Goal: Check status: Check status

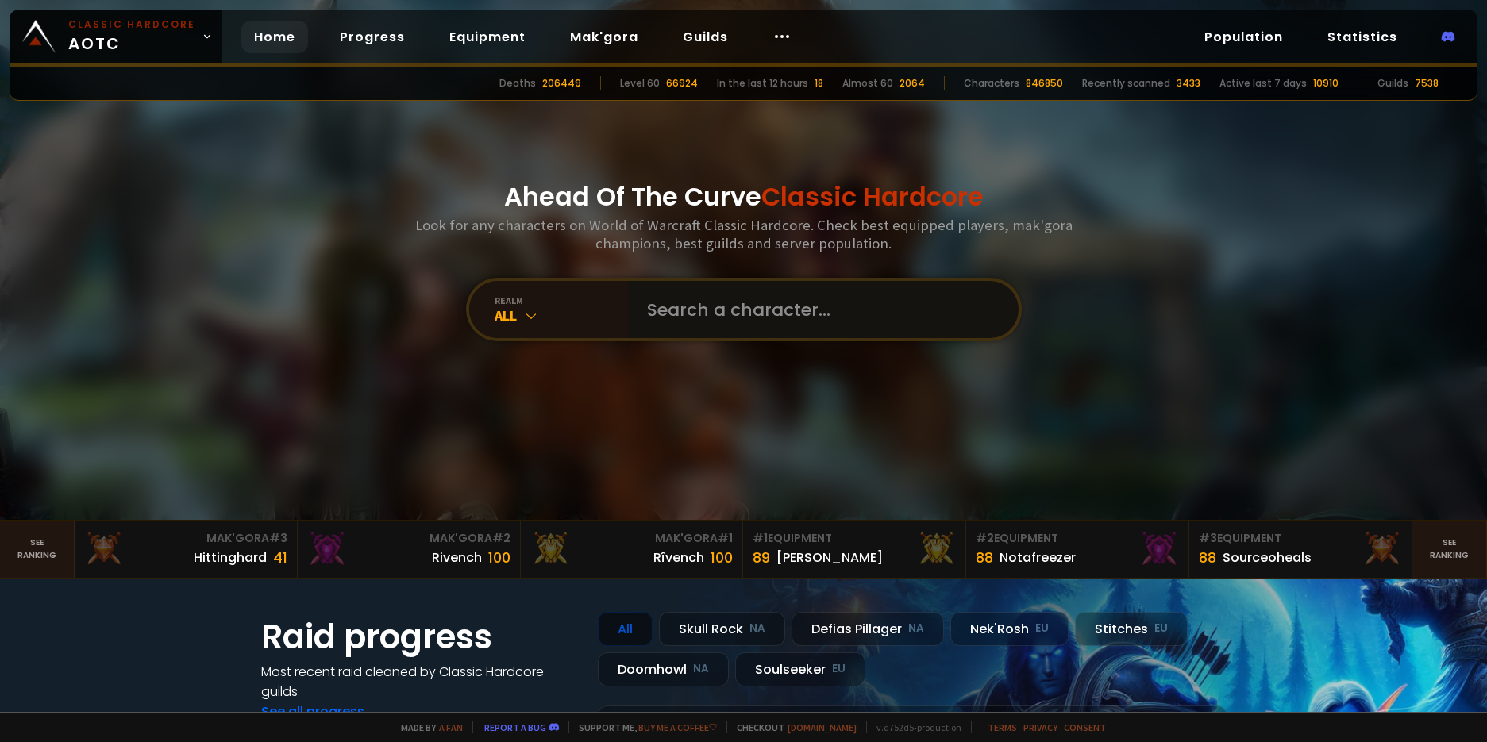
click at [741, 310] on input "text" at bounding box center [819, 309] width 362 height 57
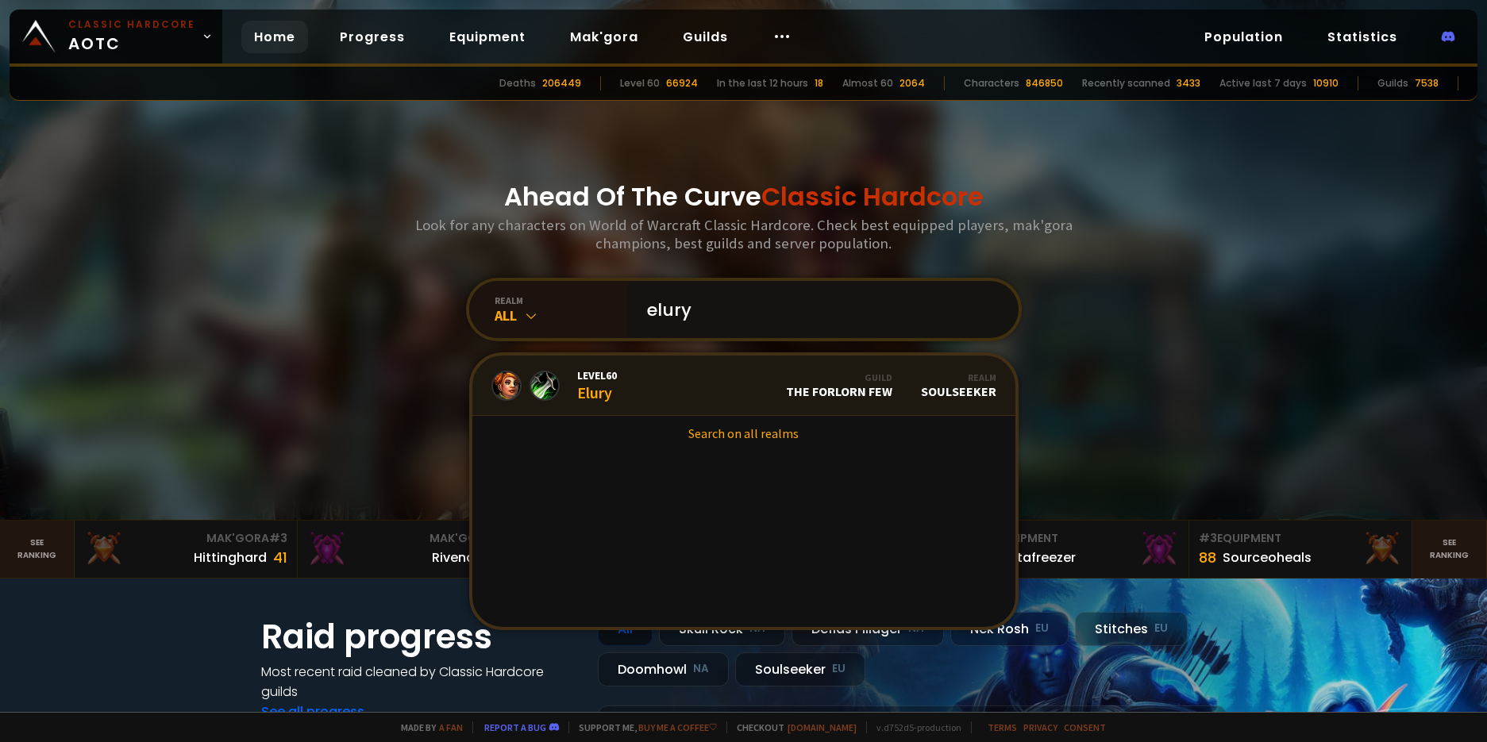
type input "elury"
click at [701, 393] on link "Level 60 Elury Guild The Forlorn Few Realm Soulseeker" at bounding box center [743, 386] width 543 height 60
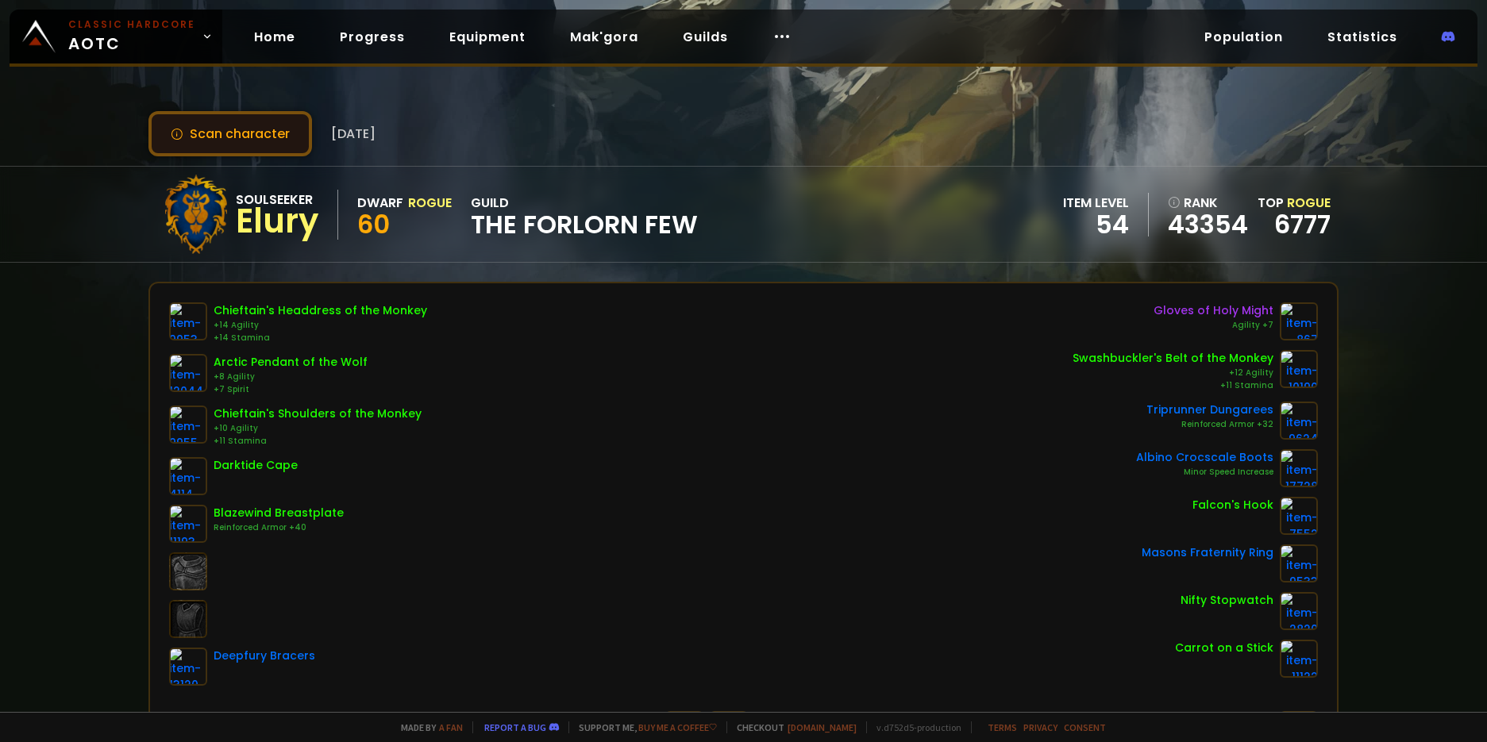
click at [202, 135] on button "Scan character" at bounding box center [230, 133] width 164 height 45
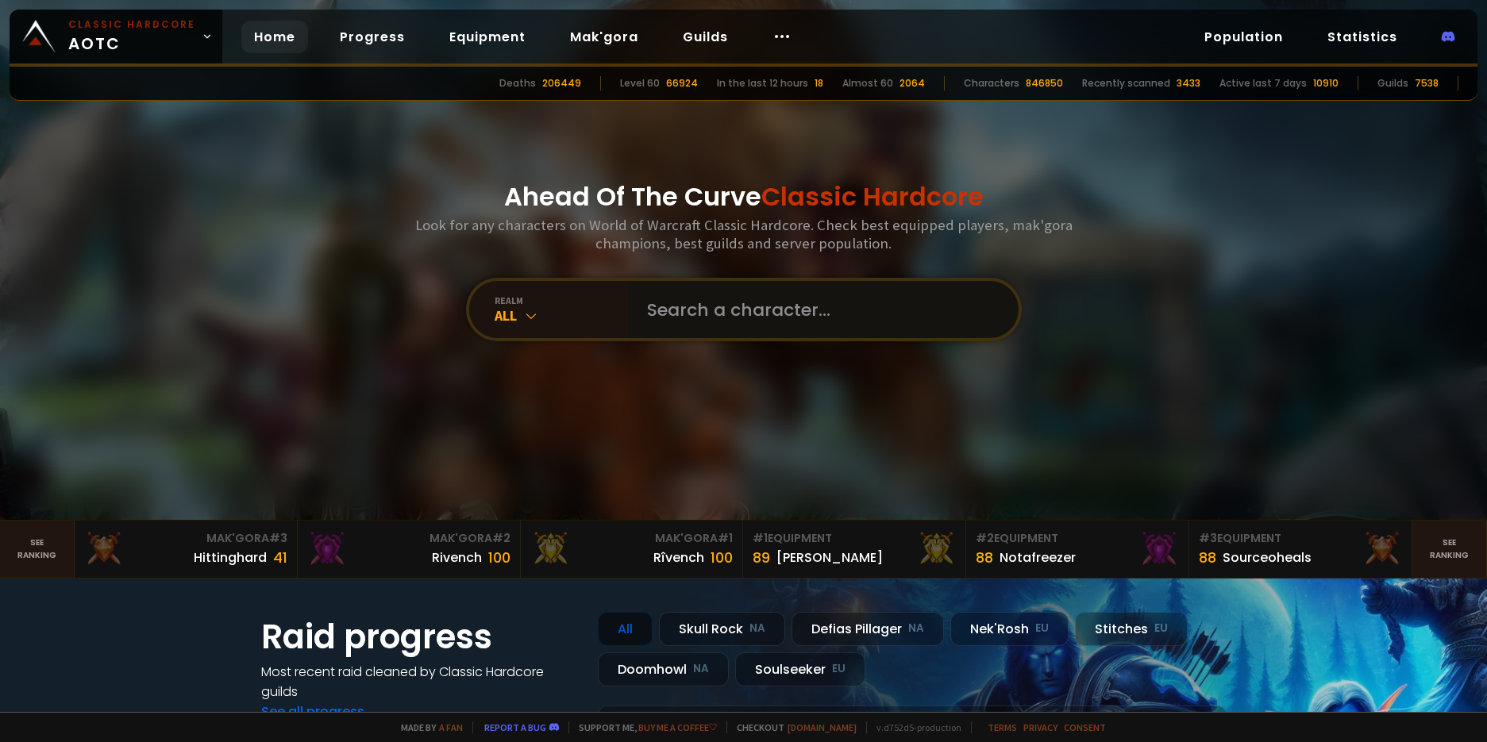
click at [719, 306] on input "text" at bounding box center [819, 309] width 362 height 57
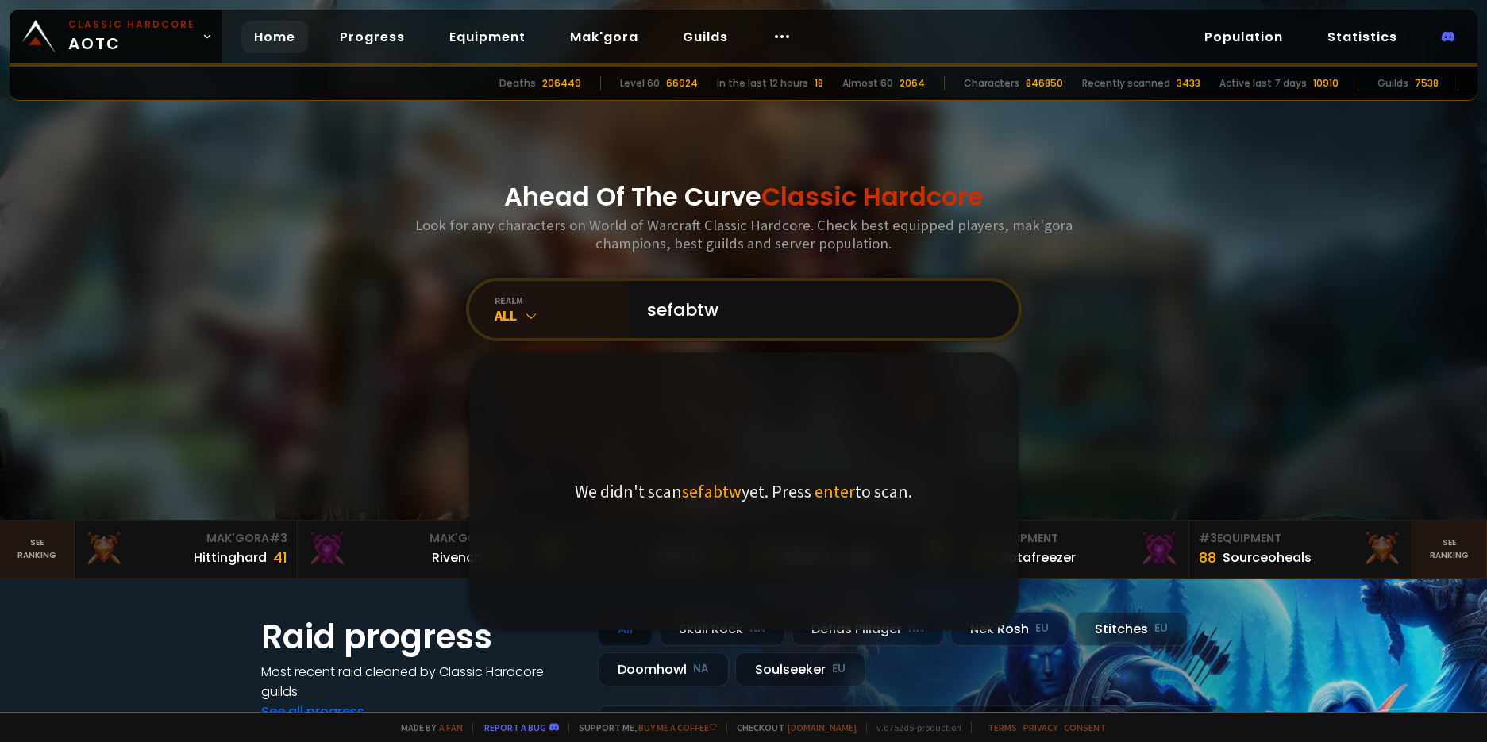
click at [1141, 343] on div "Ahead Of The Curve Classic Hardcore Look for any characters on World of Warcraf…" at bounding box center [743, 260] width 957 height 520
click at [715, 314] on input "sefabtw" at bounding box center [819, 309] width 362 height 57
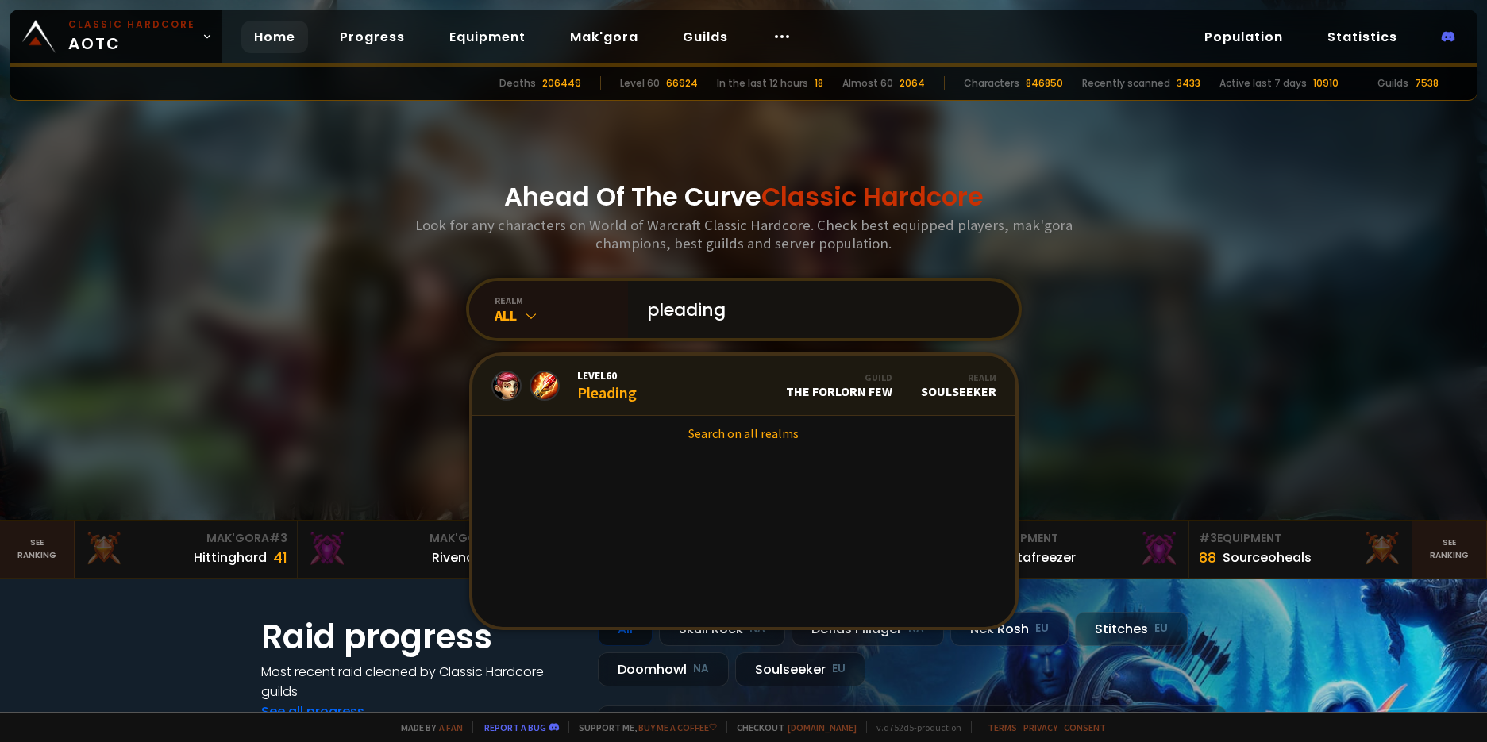
type input "pleading"
click at [689, 390] on link "Level 60 Pleading Guild The Forlorn Few Realm Soulseeker" at bounding box center [743, 386] width 543 height 60
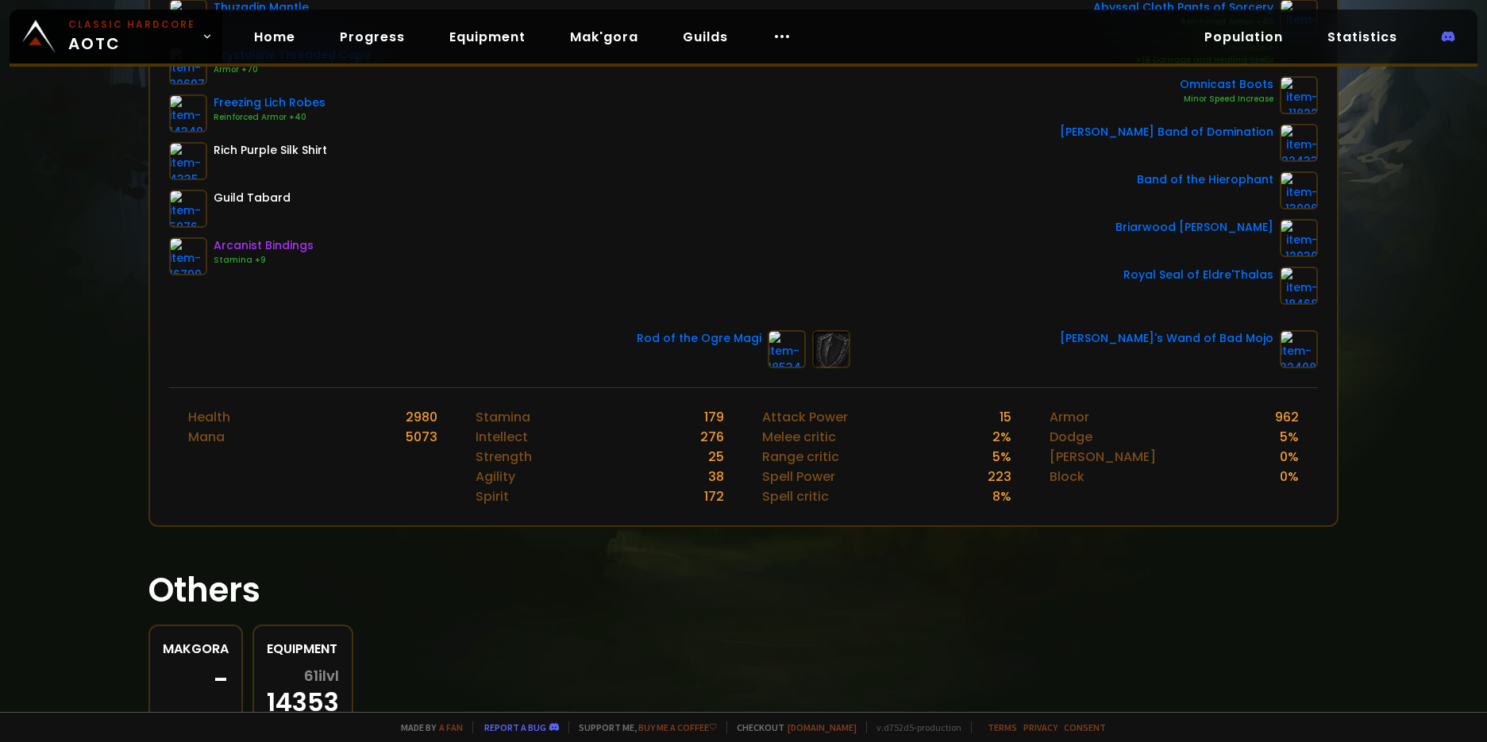
scroll to position [466, 0]
